Goal: Information Seeking & Learning: Learn about a topic

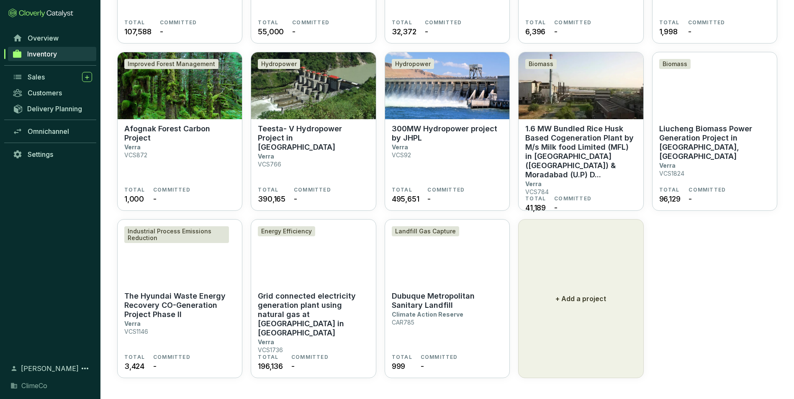
scroll to position [529, 0]
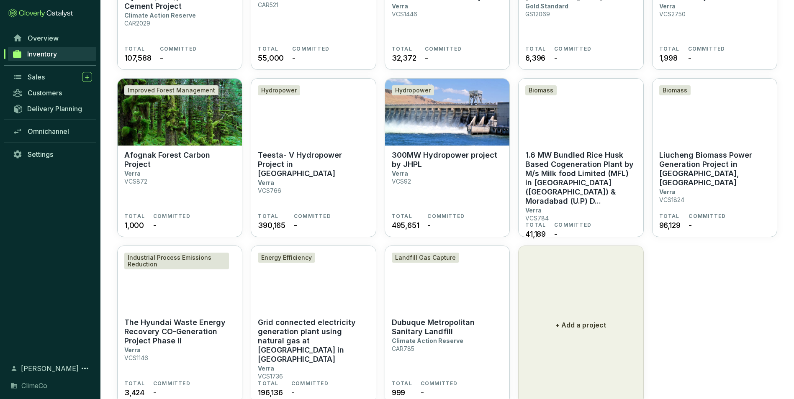
scroll to position [529, 0]
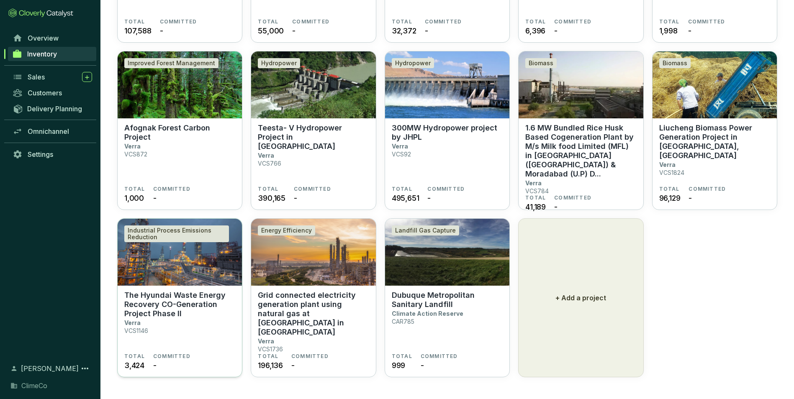
click at [188, 294] on p "The Hyundai Waste Energy Recovery CO-Generation Project Phase II" at bounding box center [179, 305] width 111 height 28
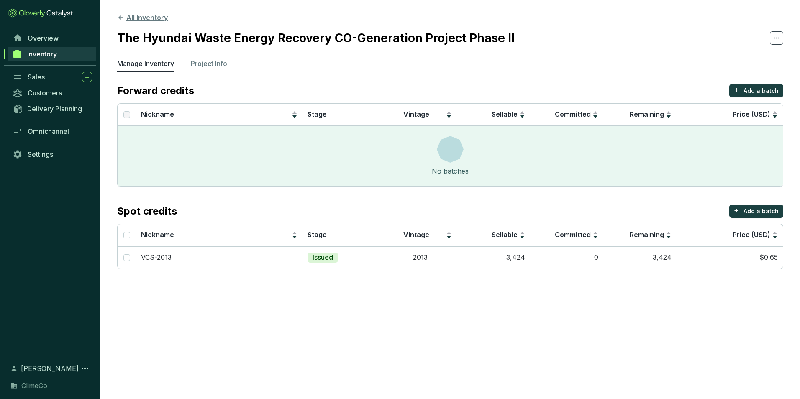
click at [131, 20] on button "All Inventory" at bounding box center [142, 18] width 51 height 10
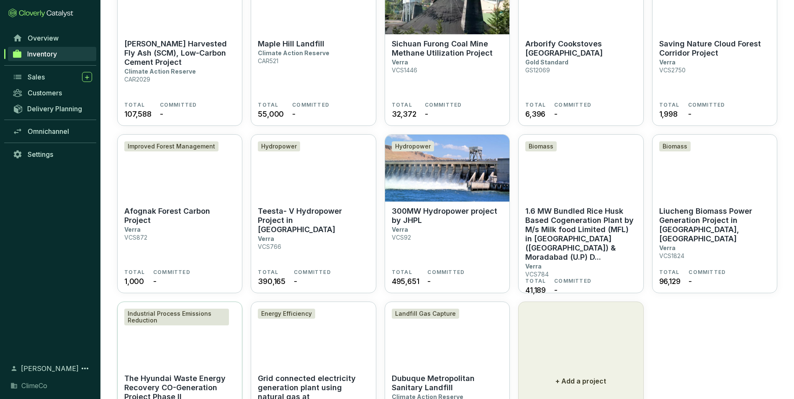
scroll to position [529, 0]
